Goal: Information Seeking & Learning: Learn about a topic

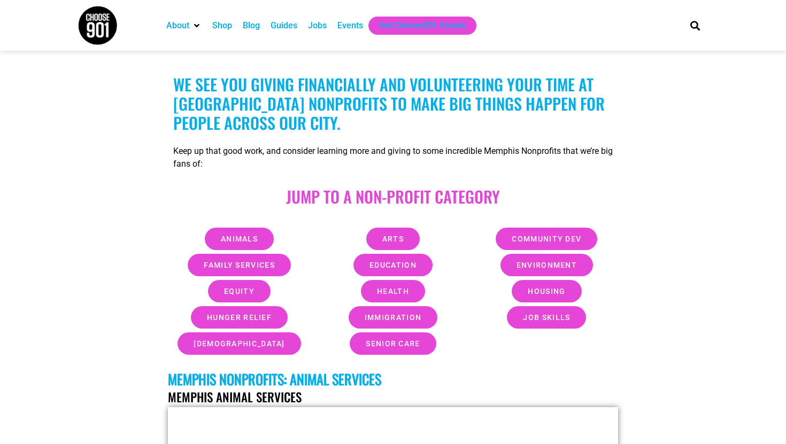
scroll to position [326, 0]
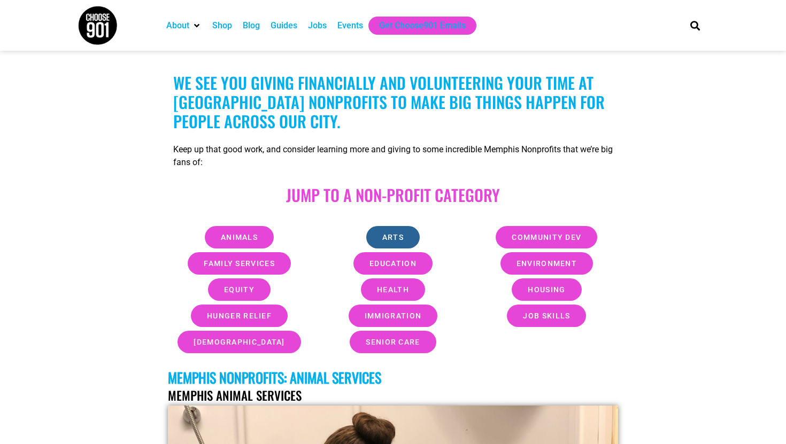
click at [405, 239] on link "Arts" at bounding box center [392, 237] width 53 height 22
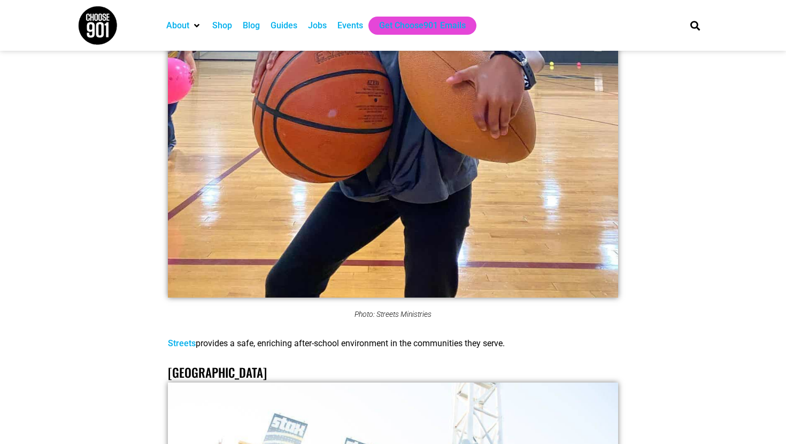
scroll to position [13905, 0]
click at [260, 363] on link "[GEOGRAPHIC_DATA]" at bounding box center [217, 372] width 99 height 18
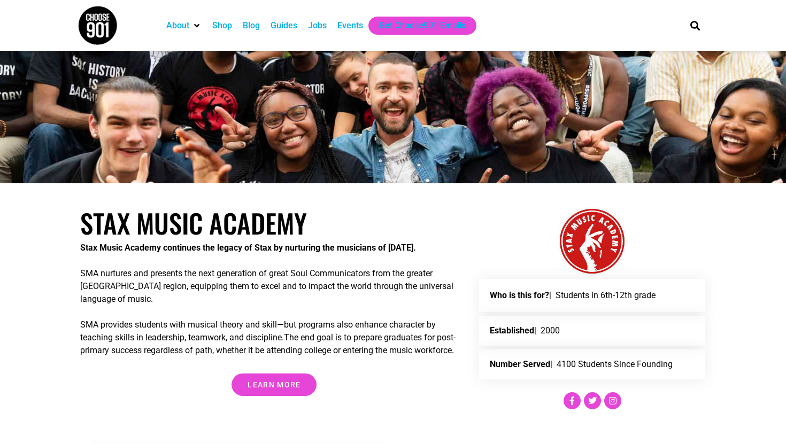
scroll to position [179, 0]
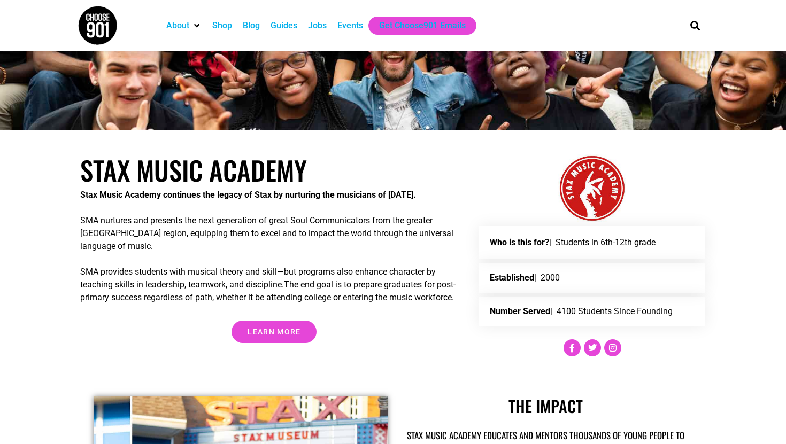
click at [280, 332] on span "Learn more" at bounding box center [274, 331] width 53 height 7
